Goal: Book appointment/travel/reservation: Book appointment/travel/reservation

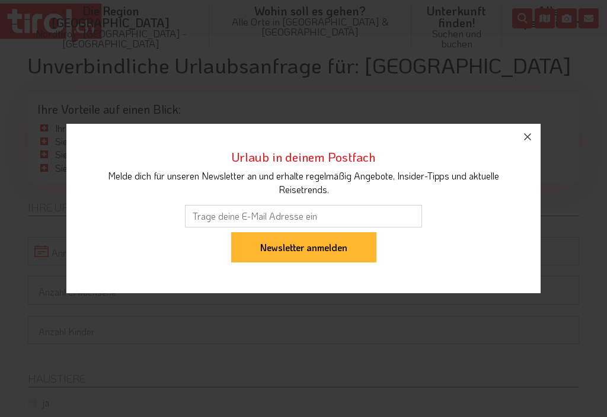
click at [65, 250] on div "Urlaub in deinem Postfach Melde dich für unseren Newsletter an und erhalte rege…" at bounding box center [303, 208] width 607 height 417
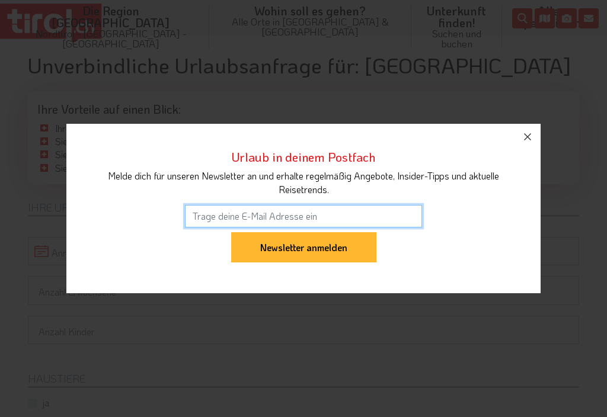
click at [200, 218] on input "email" at bounding box center [303, 216] width 237 height 23
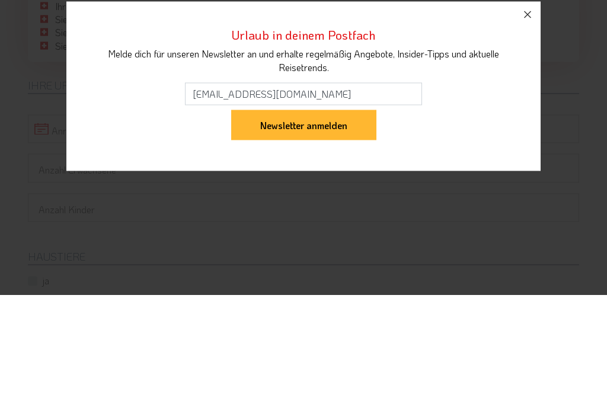
scroll to position [123, 0]
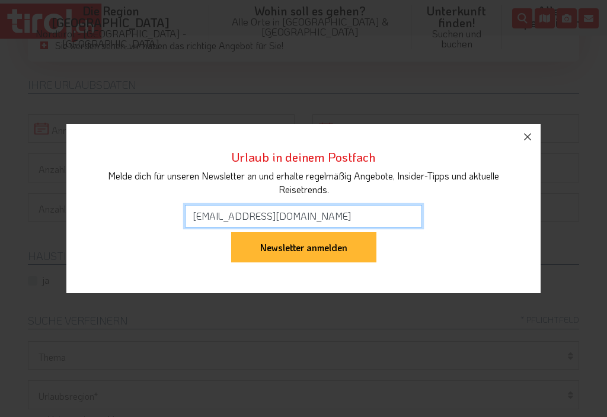
type input "maria_schatzer@yahoo.de"
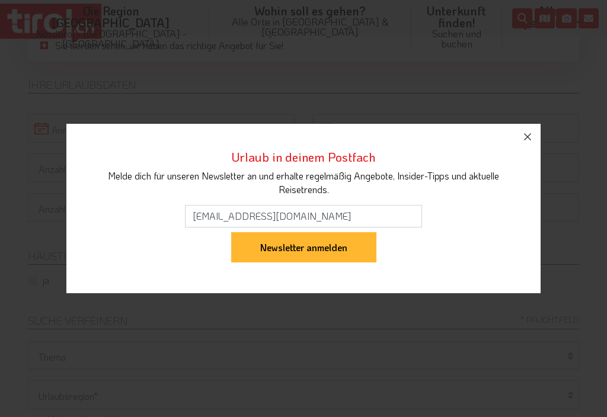
click at [302, 251] on input "Newsletter anmelden" at bounding box center [303, 247] width 145 height 31
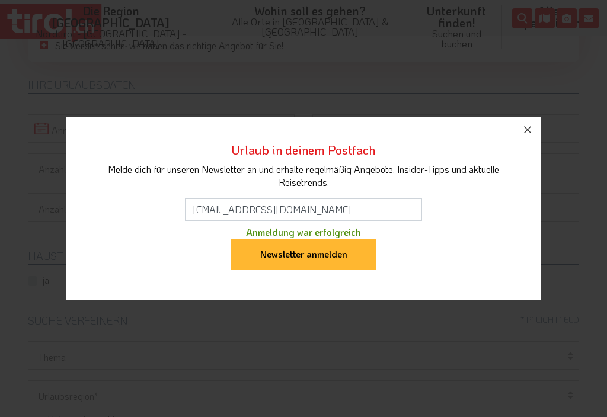
click at [527, 132] on icon "button" at bounding box center [528, 130] width 14 height 14
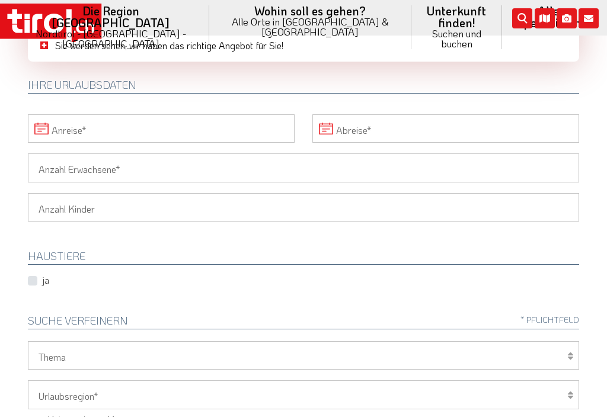
click at [67, 131] on body ".st0{fill:#FFFFFF}.st1{fill:#E31017} Die Region Tirol Nordtirol - Südtirol - Os…" at bounding box center [303, 85] width 607 height 417
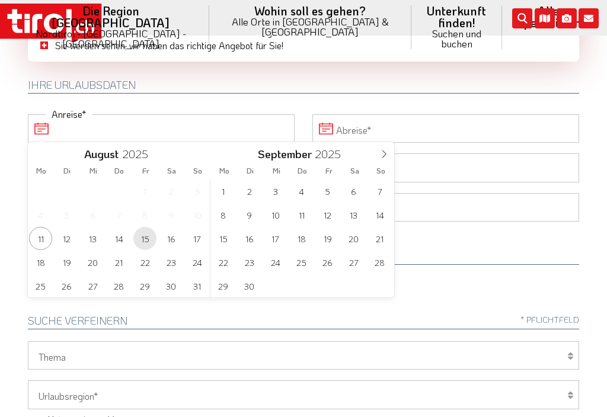
click at [149, 237] on span "15" at bounding box center [144, 238] width 23 height 23
click at [323, 127] on input "Abreise" at bounding box center [445, 128] width 267 height 28
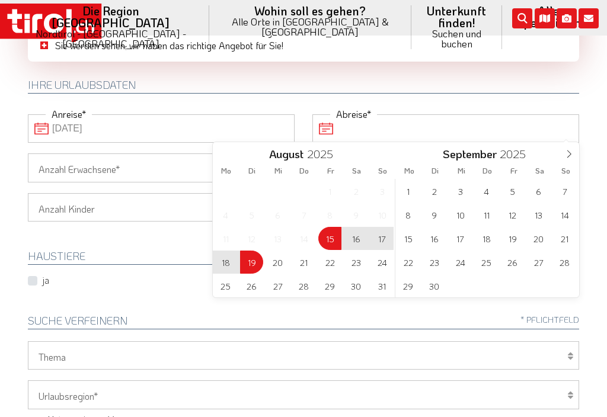
click at [252, 265] on span "19" at bounding box center [251, 262] width 23 height 23
type input "[DATE]"
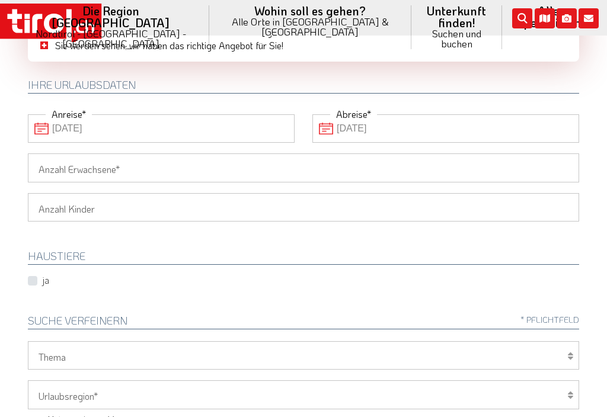
click at [49, 170] on input "Anzahl Erwachsene" at bounding box center [303, 168] width 551 height 28
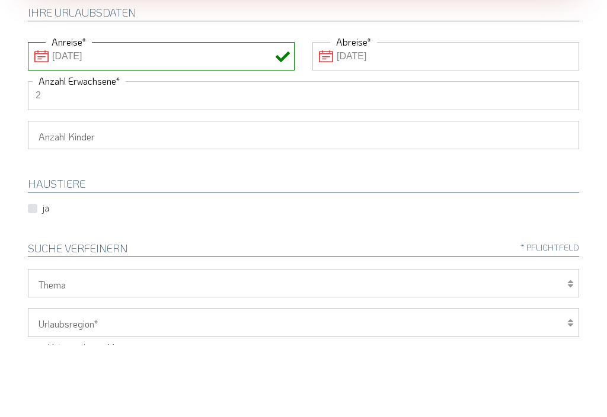
scroll to position [195, 0]
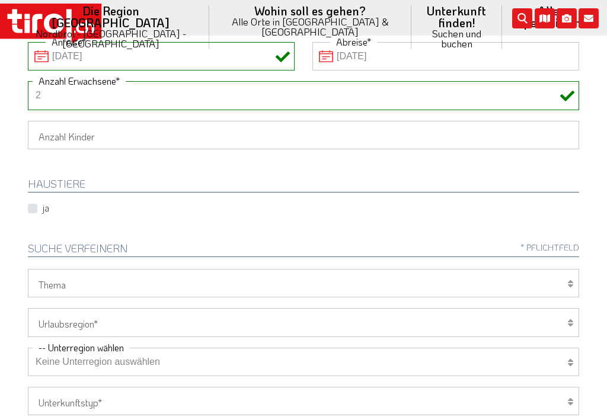
type input "2"
click at [566, 279] on select "Wellness Mountainbiken/Radfahren Familie Wandern Sport Skifahren Motorrad Golf" at bounding box center [303, 283] width 551 height 28
select select "7398"
click at [566, 321] on select "Tirol/Nordtirol Osttirol Südtirol Tirols Nachbarn" at bounding box center [303, 322] width 551 height 28
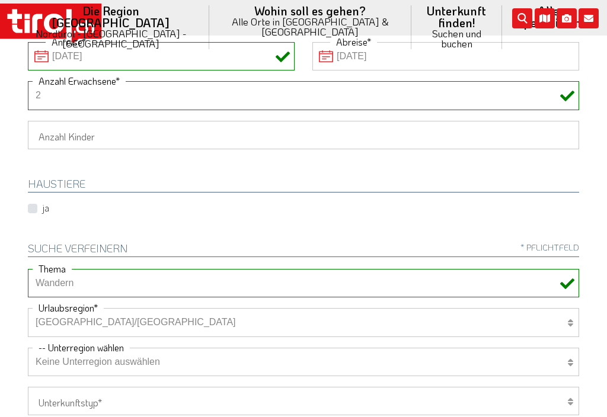
click at [566, 318] on select "Tirol/Nordtirol Osttirol Südtirol Tirols Nachbarn" at bounding box center [303, 322] width 551 height 28
click at [567, 318] on select "Tirol/Nordtirol Osttirol Südtirol Tirols Nachbarn" at bounding box center [303, 322] width 551 height 28
select select "7094"
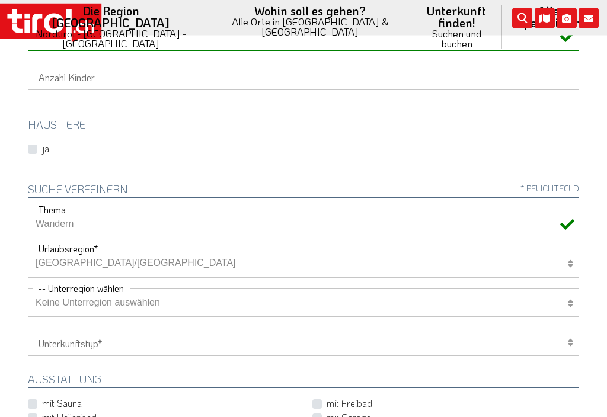
scroll to position [254, 0]
click at [566, 299] on select "Keine Unterregion auswählen Achensee Alpbachtal & Tiroler Seenland Arlberg Feri…" at bounding box center [303, 303] width 551 height 28
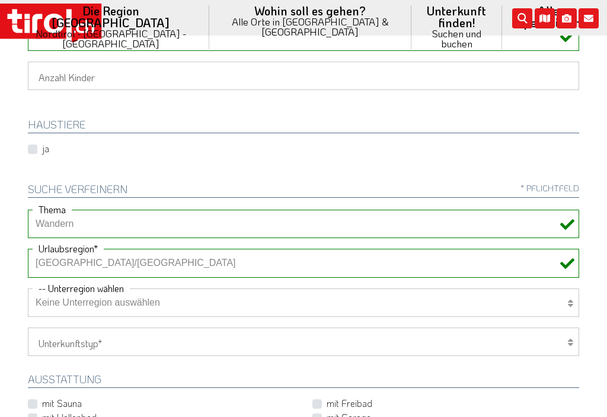
click at [566, 334] on select "Hotel 1-3 Sterne Hotel 4-5 Sterne Ferienwohnung Chalet/Ferienhaus Bauernhöfe" at bounding box center [303, 342] width 551 height 28
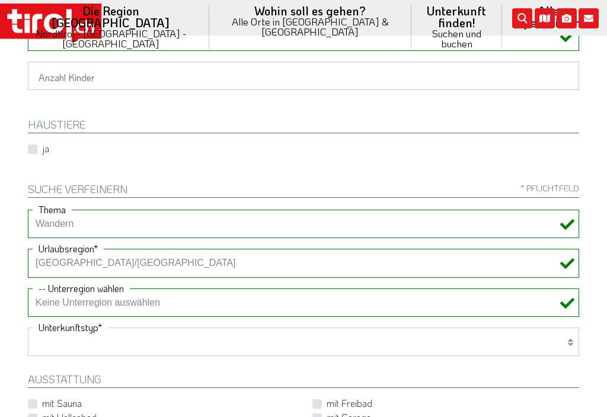
select select "1_1-3"
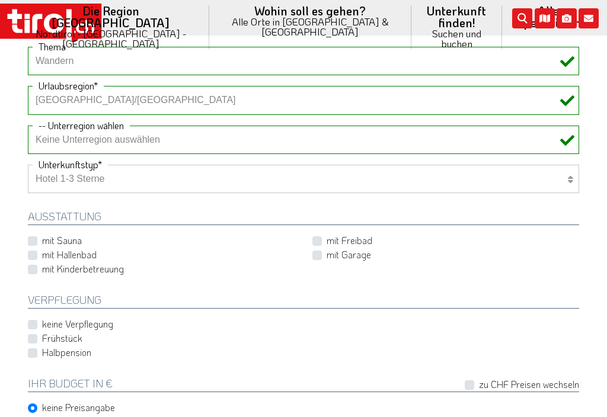
scroll to position [470, 0]
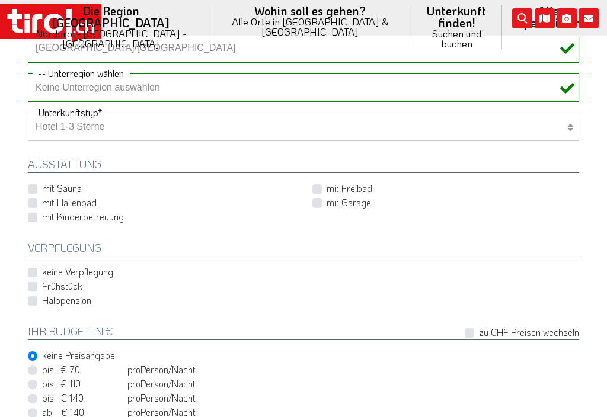
click at [42, 300] on label "Halbpension" at bounding box center [66, 300] width 49 height 13
click at [33, 300] on input "Halbpension" at bounding box center [305, 301] width 551 height 8
checkbox input "true"
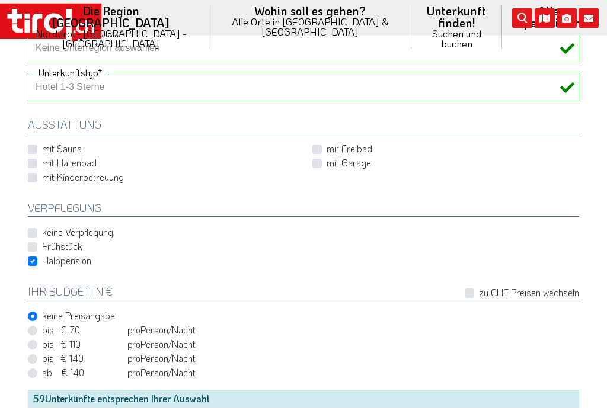
scroll to position [509, 0]
click at [42, 338] on label "bis € 110 bis CHF 103 pro Person Einheit /Nacht" at bounding box center [119, 344] width 154 height 13
click at [36, 340] on input "bis € 110 bis CHF 103 pro Person Einheit /Nacht" at bounding box center [305, 344] width 551 height 8
radio input "true"
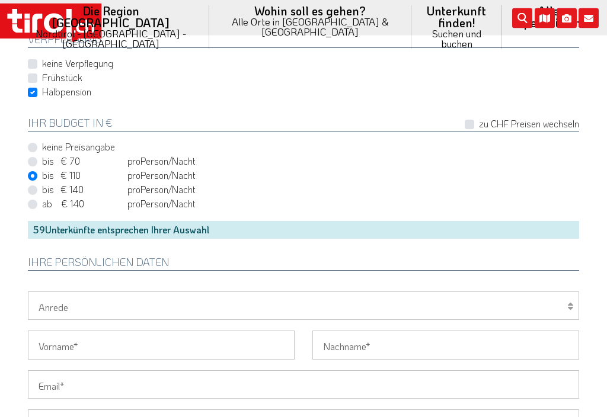
scroll to position [714, 0]
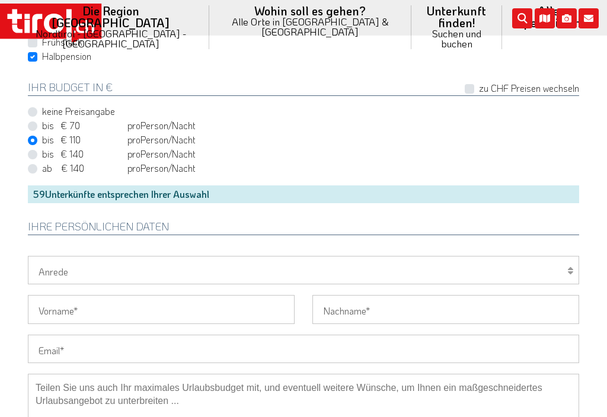
click at [566, 264] on select "Herr Frau Familie" at bounding box center [303, 270] width 551 height 28
select select "Frau"
click at [55, 308] on input "Vorname" at bounding box center [161, 309] width 267 height 28
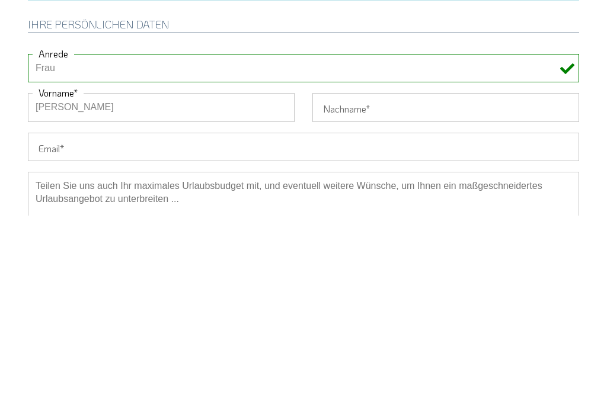
type input "[PERSON_NAME]"
click at [336, 295] on input "Nachname" at bounding box center [445, 309] width 267 height 28
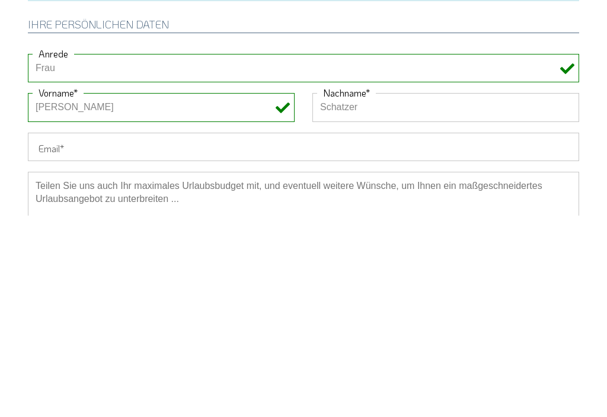
type input "Schatzer"
click at [39, 335] on input "Email" at bounding box center [303, 349] width 551 height 28
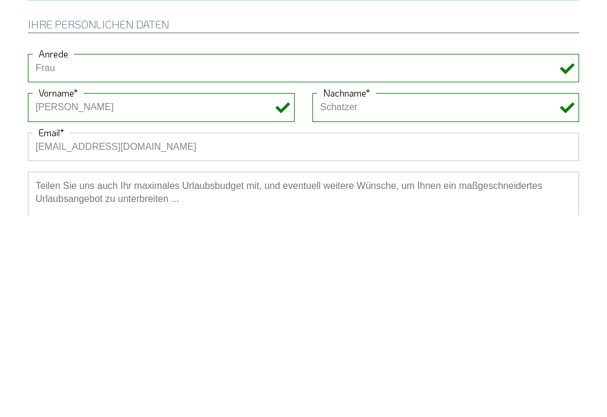
scroll to position [916, 0]
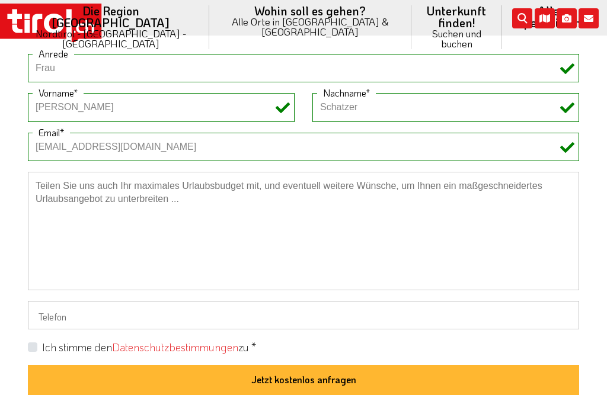
type input "[EMAIL_ADDRESS][DOMAIN_NAME]"
click at [42, 340] on label "Ich stimme den Datenschutzbestimmungen zu *" at bounding box center [149, 347] width 214 height 15
click at [34, 343] on input "Ich stimme den Datenschutzbestimmungen zu *" at bounding box center [305, 347] width 551 height 8
checkbox input "true"
click at [312, 365] on button "Jetzt kostenlos anfragen" at bounding box center [303, 380] width 551 height 31
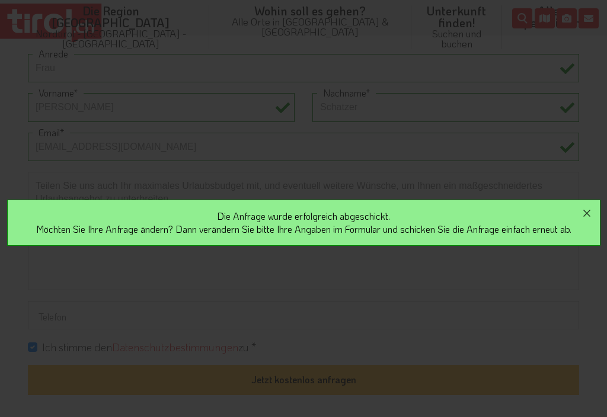
click at [589, 213] on icon "button" at bounding box center [587, 213] width 14 height 14
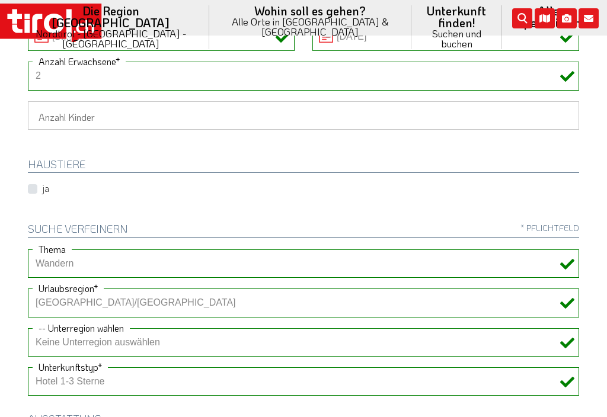
scroll to position [230, 0]
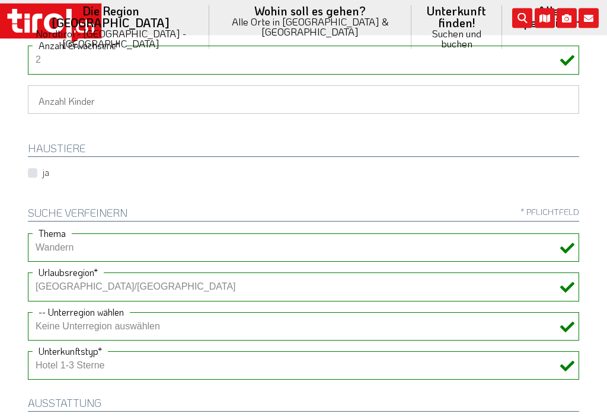
click at [76, 283] on select "Tirol/Nordtirol Osttirol Südtirol Tirols Nachbarn" at bounding box center [303, 287] width 551 height 28
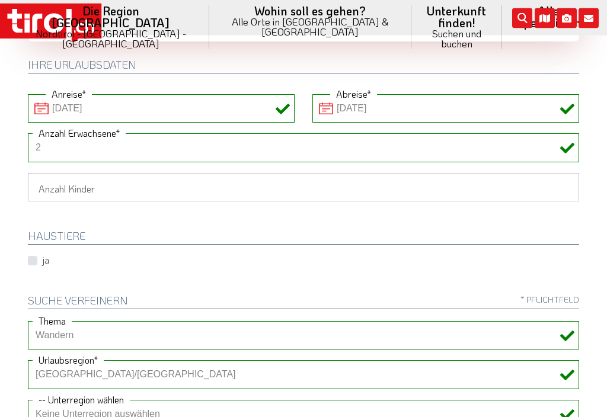
scroll to position [143, 0]
click at [412, 18] on li "Unterkunft finden! Suchen und buchen Alle Spezialisten 3 Sterne Hotels 4 Sterne…" at bounding box center [457, 27] width 91 height 55
click at [412, 84] on link "3 Sterne Hotels" at bounding box center [459, 96] width 94 height 24
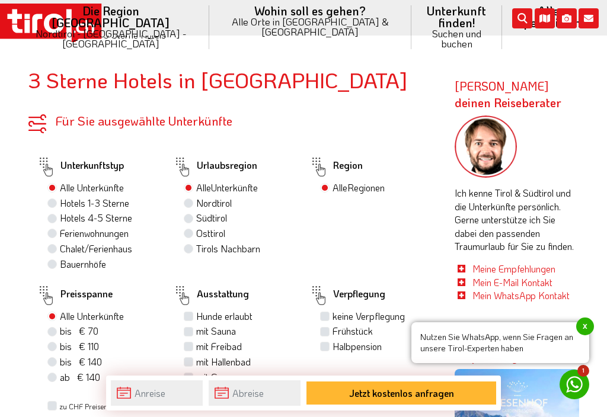
scroll to position [511, 0]
click at [196, 245] on label "Tirols Nachbarn" at bounding box center [228, 249] width 64 height 13
click at [190, 245] on input "Tirols Nachbarn" at bounding box center [190, 249] width 8 height 8
radio input "true"
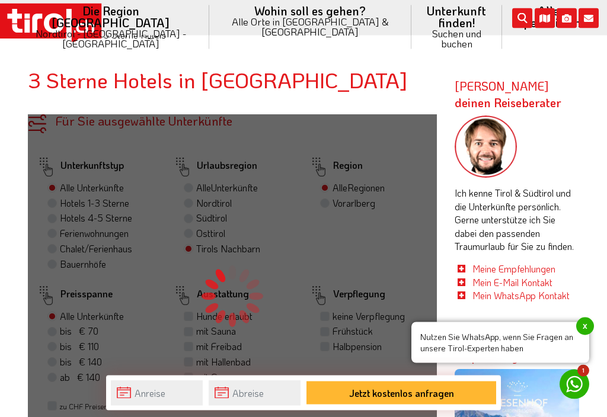
scroll to position [511, 0]
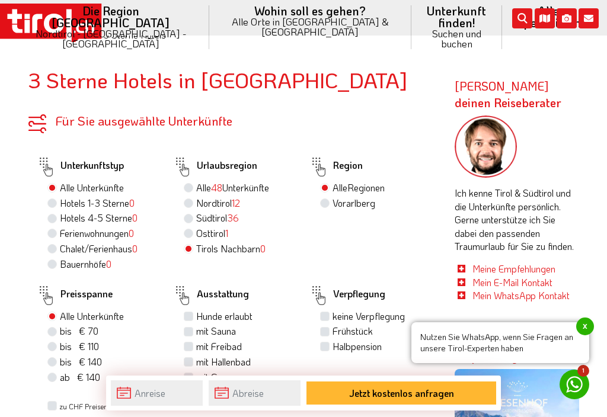
click at [60, 197] on label "Hotels 1-3 Sterne 0" at bounding box center [97, 203] width 75 height 13
click at [55, 199] on input "Hotels 1-3 Sterne 0" at bounding box center [54, 203] width 8 height 8
radio input "true"
click at [60, 353] on label "bis € 110 bis CHF 103" at bounding box center [79, 346] width 39 height 13
click at [52, 350] on input "bis € 110 bis CHF 103" at bounding box center [54, 347] width 8 height 8
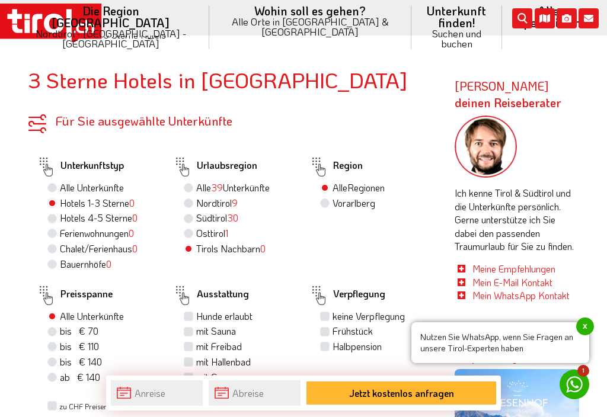
radio input "true"
click at [333, 350] on label "Halbpension" at bounding box center [357, 346] width 49 height 13
click at [326, 350] on input "Halbpension" at bounding box center [327, 347] width 8 height 8
checkbox input "true"
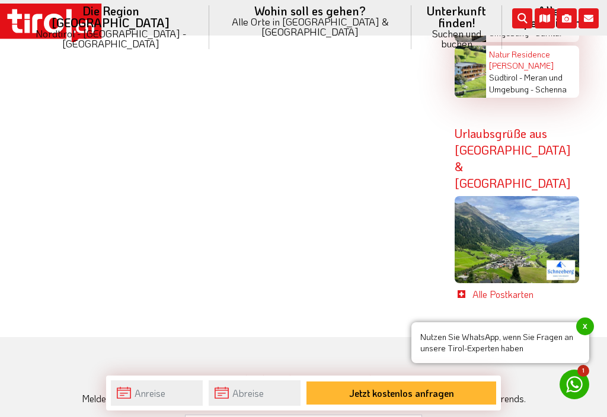
scroll to position [2797, 0]
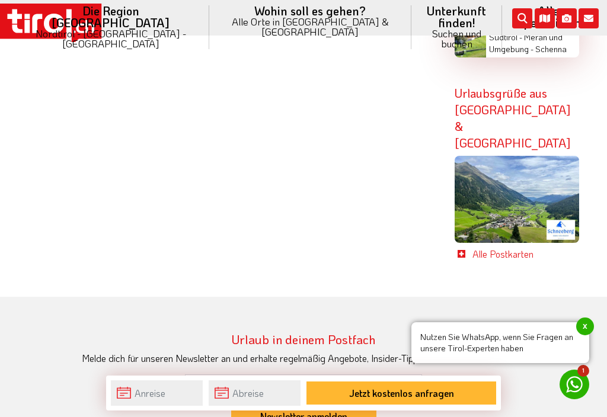
click at [270, 26] on li "Wohin soll es gehen? Alle Orte in Tirol & Südtirol Alle Orte Orte in Tirol/Nord…" at bounding box center [310, 27] width 202 height 55
click at [317, 158] on link "Orte in [GEOGRAPHIC_DATA] Nachbarn" at bounding box center [310, 170] width 201 height 24
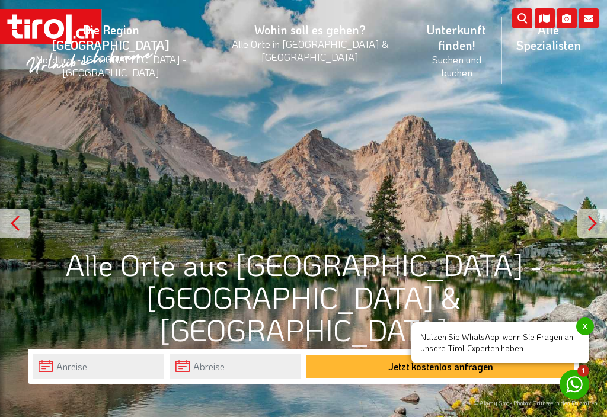
click at [412, 40] on li "Unterkunft finden! Suchen und buchen Alle Spezialisten 3 Sterne Hotels 4 Sterne…" at bounding box center [457, 50] width 91 height 83
click at [412, 122] on link "3 Sterne Hotels" at bounding box center [459, 134] width 94 height 24
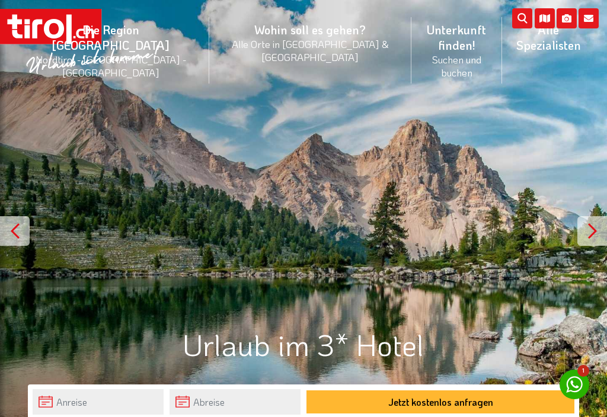
scroll to position [132, 0]
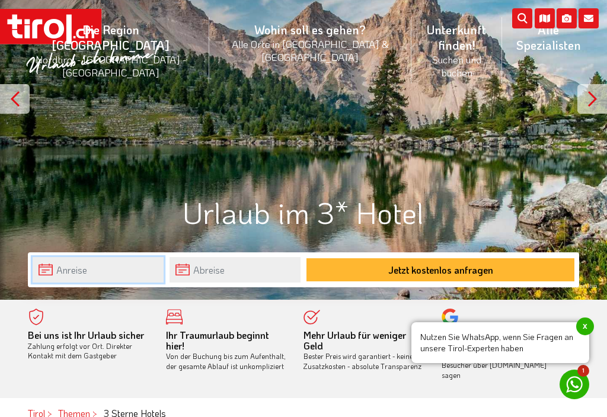
click at [63, 270] on input "text" at bounding box center [98, 269] width 131 height 25
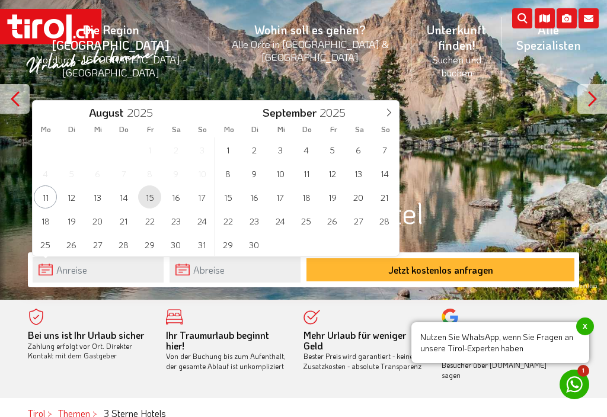
click at [149, 200] on span "15" at bounding box center [149, 197] width 23 height 23
click at [189, 276] on input "text" at bounding box center [235, 269] width 131 height 25
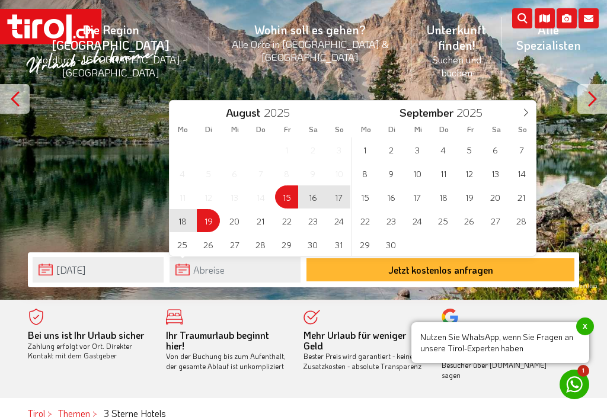
click at [202, 225] on span "19" at bounding box center [208, 220] width 23 height 23
type input "[DATE]"
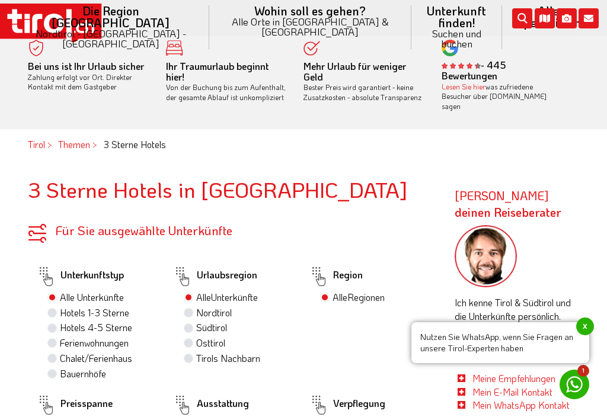
scroll to position [441, 0]
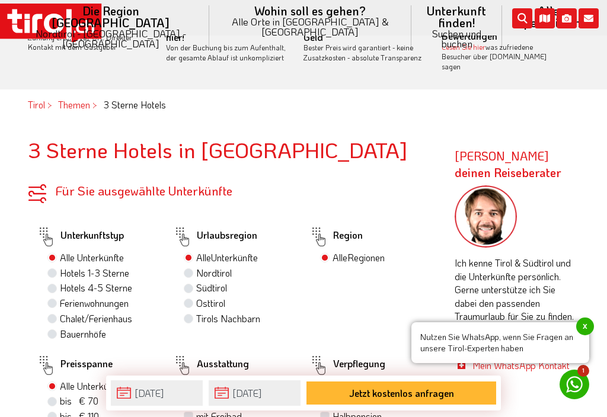
click at [60, 267] on label "Hotels 1-3 Sterne" at bounding box center [94, 273] width 69 height 13
click at [56, 269] on input "Hotels 1-3 Sterne" at bounding box center [54, 273] width 8 height 8
radio input "true"
click at [196, 317] on label "Tirols Nachbarn 0" at bounding box center [230, 318] width 69 height 13
click at [190, 317] on input "Tirols Nachbarn 0" at bounding box center [190, 319] width 8 height 8
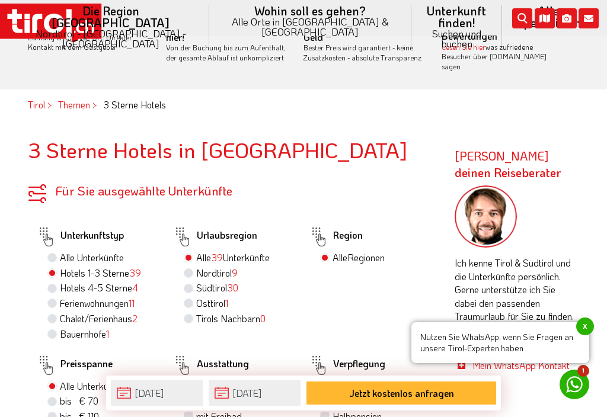
radio input "true"
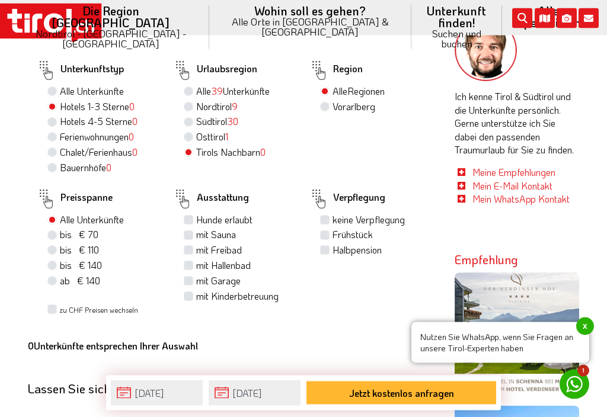
scroll to position [623, 0]
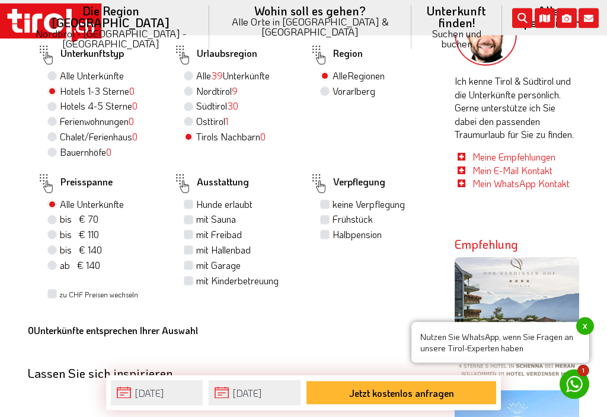
click at [60, 240] on label "bis € 110 bis CHF 103" at bounding box center [79, 235] width 39 height 13
click at [55, 239] on input "bis € 110 bis CHF 103" at bounding box center [54, 235] width 8 height 8
radio input "true"
click at [333, 241] on label "Halbpension" at bounding box center [357, 234] width 49 height 13
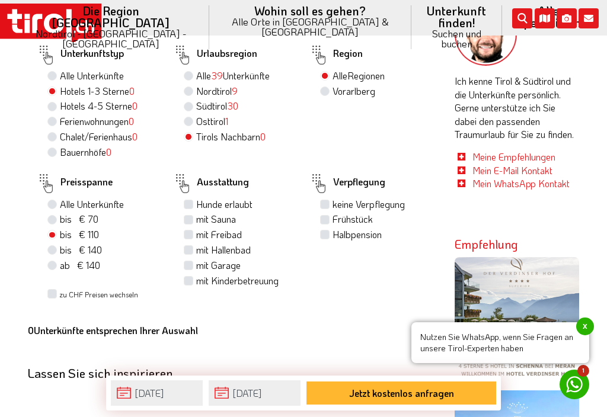
click at [323, 238] on input "Halbpension" at bounding box center [327, 235] width 8 height 8
checkbox input "true"
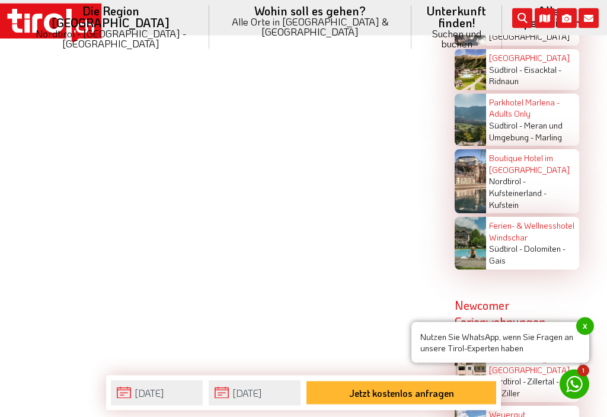
scroll to position [2130, 0]
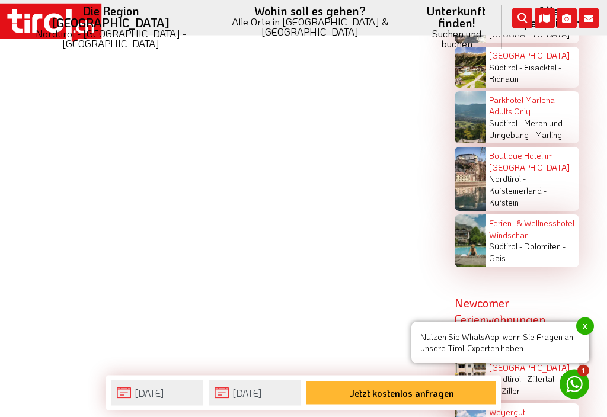
click at [363, 405] on button "Jetzt kostenlos anfragen" at bounding box center [402, 393] width 190 height 23
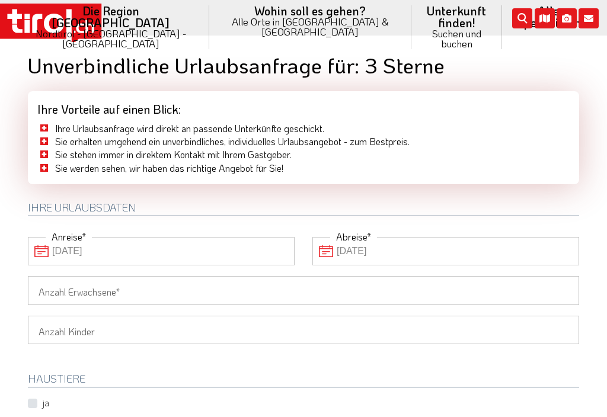
click at [58, 292] on input "Anzahl Erwachsene" at bounding box center [303, 290] width 551 height 28
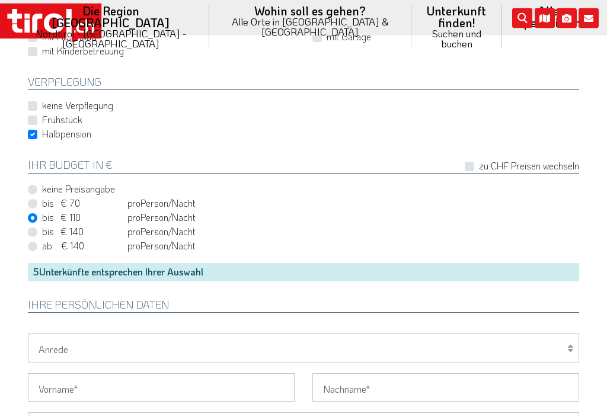
scroll to position [595, 0]
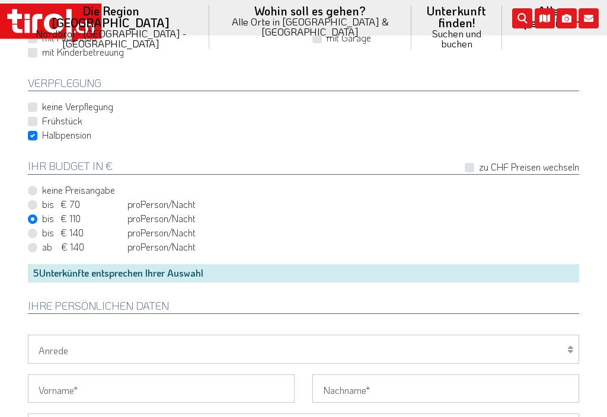
type input "2"
click at [566, 344] on select "Herr Frau Familie" at bounding box center [303, 349] width 551 height 28
select select "Frau"
click at [54, 382] on input "Vorname" at bounding box center [161, 389] width 267 height 28
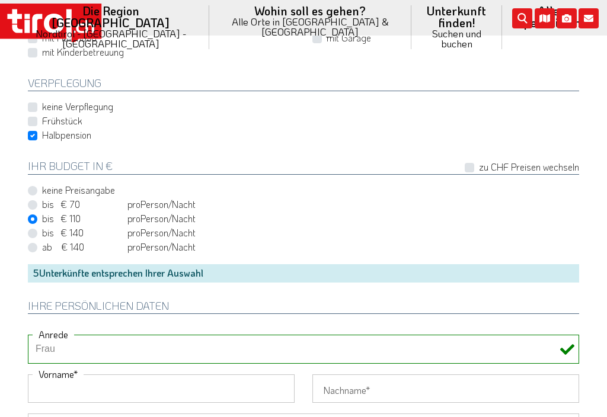
scroll to position [646, 0]
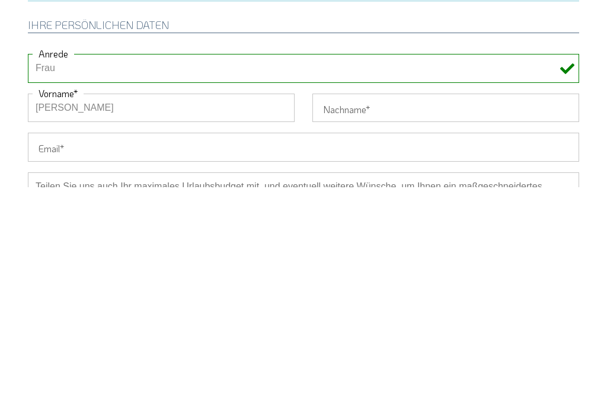
type input "[PERSON_NAME]"
click at [333, 324] on input "Nachname" at bounding box center [445, 338] width 267 height 28
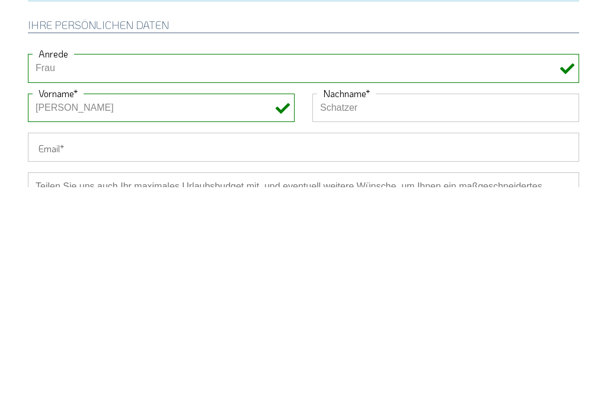
type input "Schatzer"
click at [42, 363] on input "Email" at bounding box center [303, 377] width 551 height 28
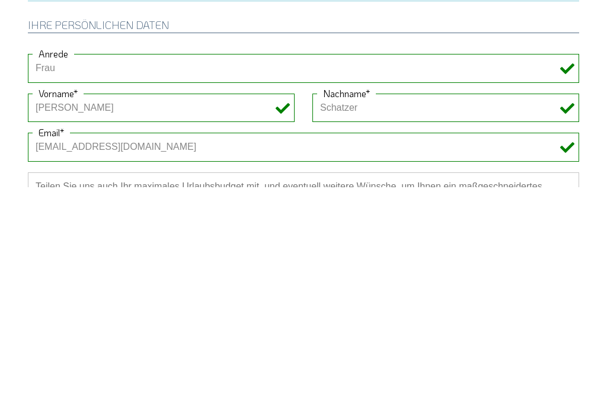
scroll to position [877, 0]
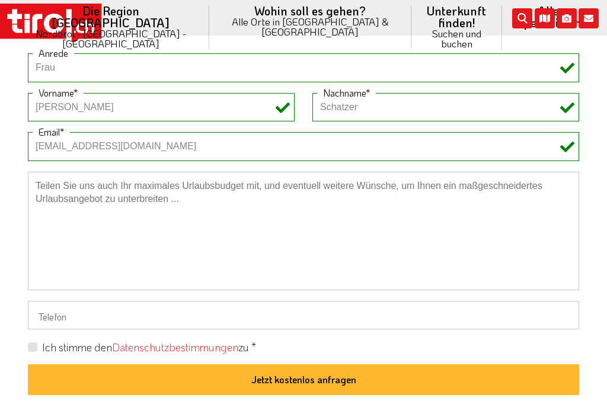
type input "[EMAIL_ADDRESS][DOMAIN_NAME]"
click at [42, 340] on label "Ich stimme den Datenschutzbestimmungen zu *" at bounding box center [149, 347] width 214 height 15
click at [32, 343] on input "Ich stimme den Datenschutzbestimmungen zu *" at bounding box center [305, 347] width 551 height 8
checkbox input "true"
click at [291, 372] on button "Jetzt kostenlos anfragen" at bounding box center [303, 380] width 551 height 31
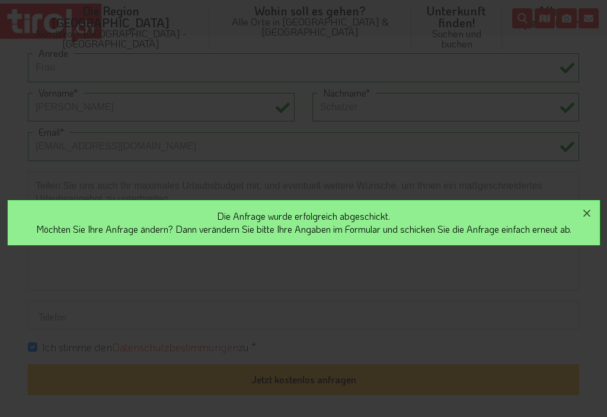
click at [585, 215] on icon "button" at bounding box center [587, 213] width 14 height 14
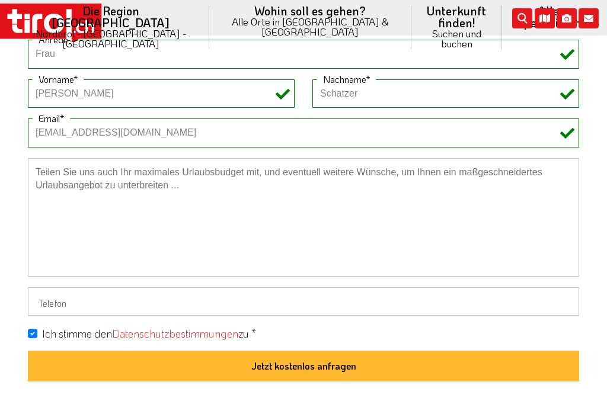
scroll to position [892, 0]
